Goal: Book appointment/travel/reservation

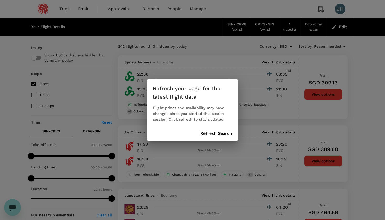
scroll to position [2541, 0]
click at [217, 133] on button "Refresh Search" at bounding box center [216, 133] width 32 height 5
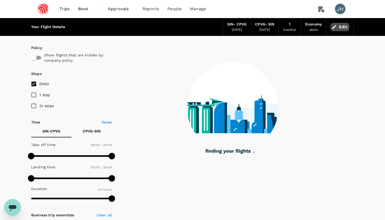
click at [343, 25] on button "Edit" at bounding box center [340, 27] width 19 height 8
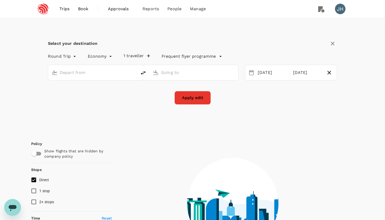
type input "Singapore Changi (SIN)"
type input "[GEOGRAPHIC_DATA], [GEOGRAPHIC_DATA] (any)"
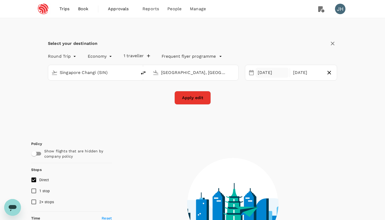
click at [274, 72] on div "[DATE]" at bounding box center [272, 73] width 33 height 10
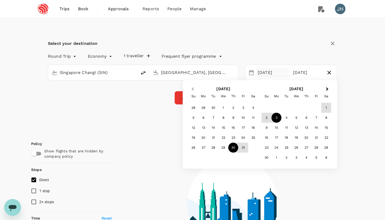
click at [191, 86] on button "Previous Month" at bounding box center [192, 89] width 8 height 8
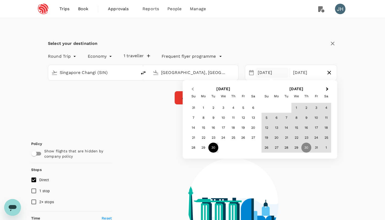
click at [194, 87] on button "Previous Month" at bounding box center [192, 89] width 8 height 8
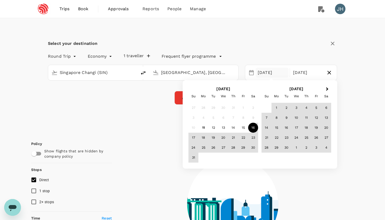
click at [251, 126] on div "16" at bounding box center [253, 128] width 10 height 10
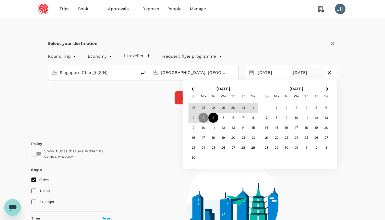
click at [213, 116] on div "4" at bounding box center [213, 118] width 10 height 10
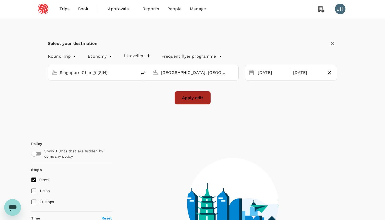
type input "910"
click at [194, 103] on button "Apply edit" at bounding box center [192, 98] width 36 height 14
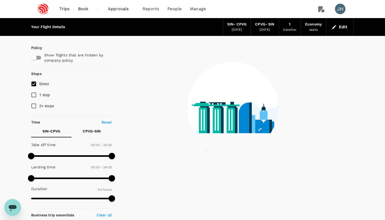
checkbox input "true"
type input "1055"
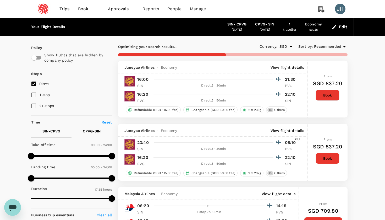
click at [31, 95] on input "1 stop" at bounding box center [33, 94] width 11 height 11
checkbox input "true"
click at [31, 102] on input "2+ stops" at bounding box center [33, 105] width 11 height 11
checkbox input "true"
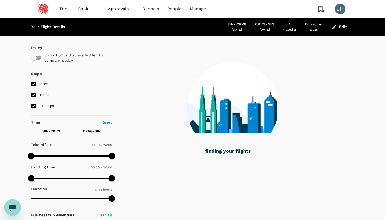
type input "1160"
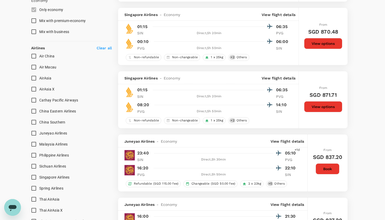
scroll to position [287, 0]
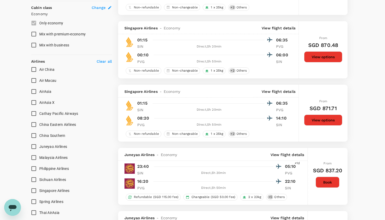
click at [36, 70] on input "Air China" at bounding box center [33, 69] width 11 height 11
checkbox input "true"
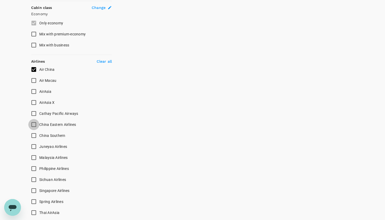
click at [33, 124] on input "China Eastern Airlines" at bounding box center [33, 124] width 11 height 11
checkbox input "true"
click at [33, 189] on input "Singapore Airlines" at bounding box center [33, 190] width 11 height 11
checkbox input "true"
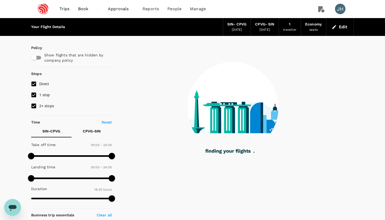
scroll to position [0, 0]
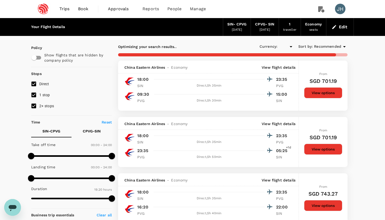
type input "SGD"
click at [34, 107] on input "2+ stops" at bounding box center [33, 105] width 11 height 11
checkbox input "false"
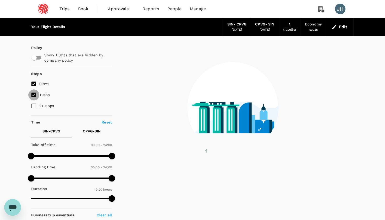
click at [34, 97] on input "1 stop" at bounding box center [33, 94] width 11 height 11
checkbox input "false"
